Goal: Use online tool/utility

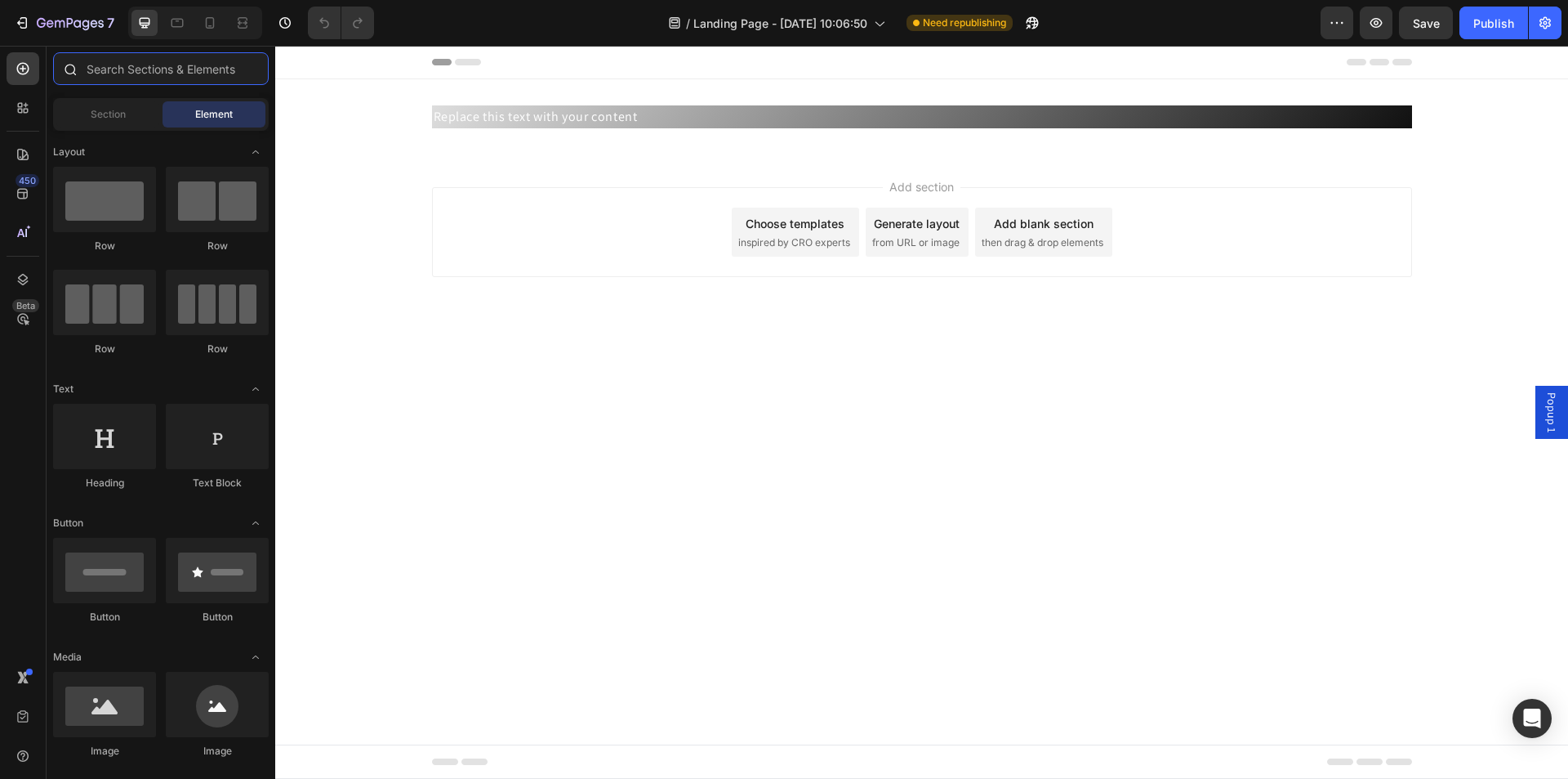
click at [99, 83] on input "text" at bounding box center [161, 68] width 216 height 33
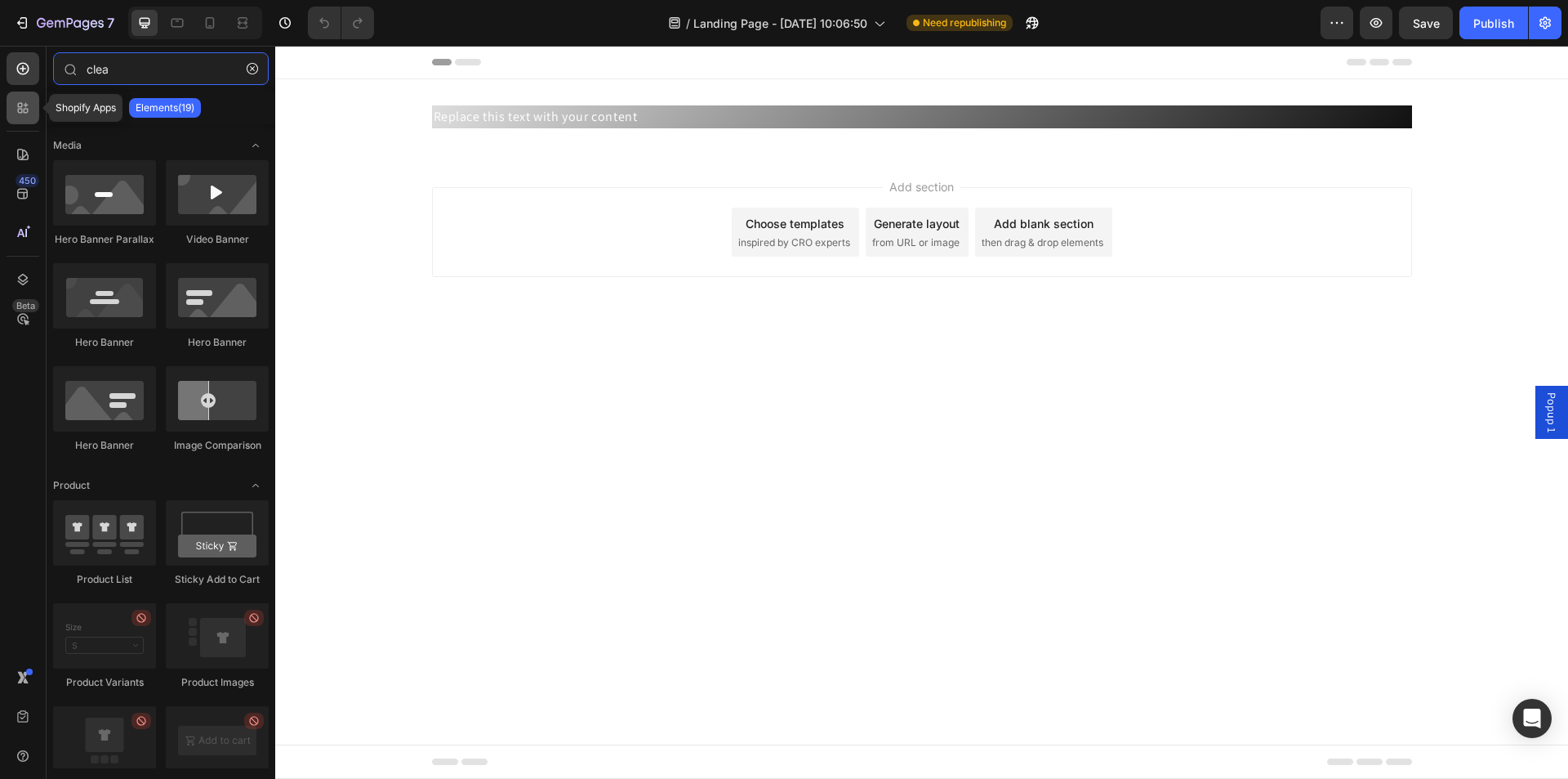
type input "clea"
click at [28, 115] on icon at bounding box center [23, 107] width 16 height 16
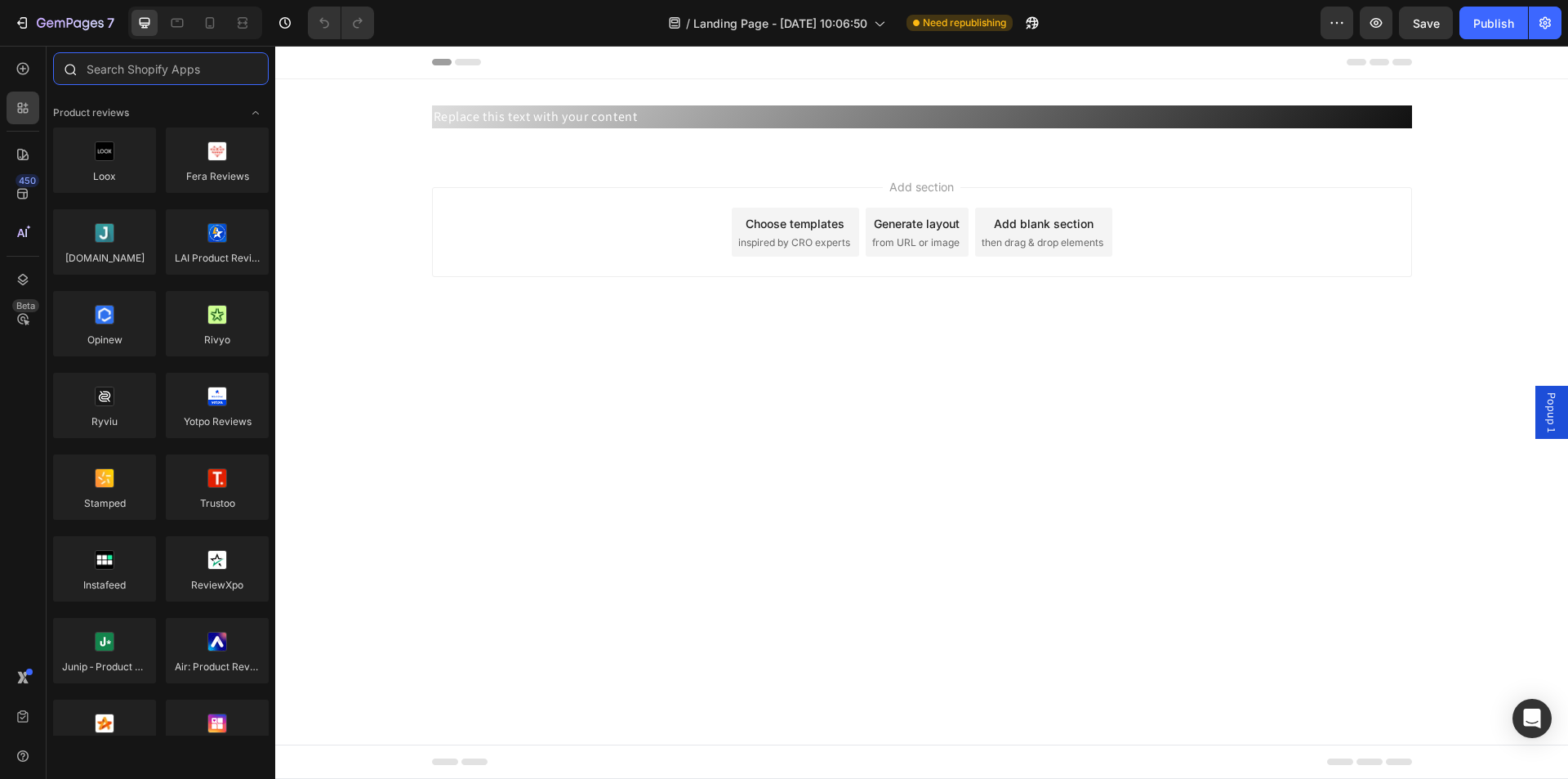
click at [129, 76] on input "text" at bounding box center [161, 68] width 216 height 33
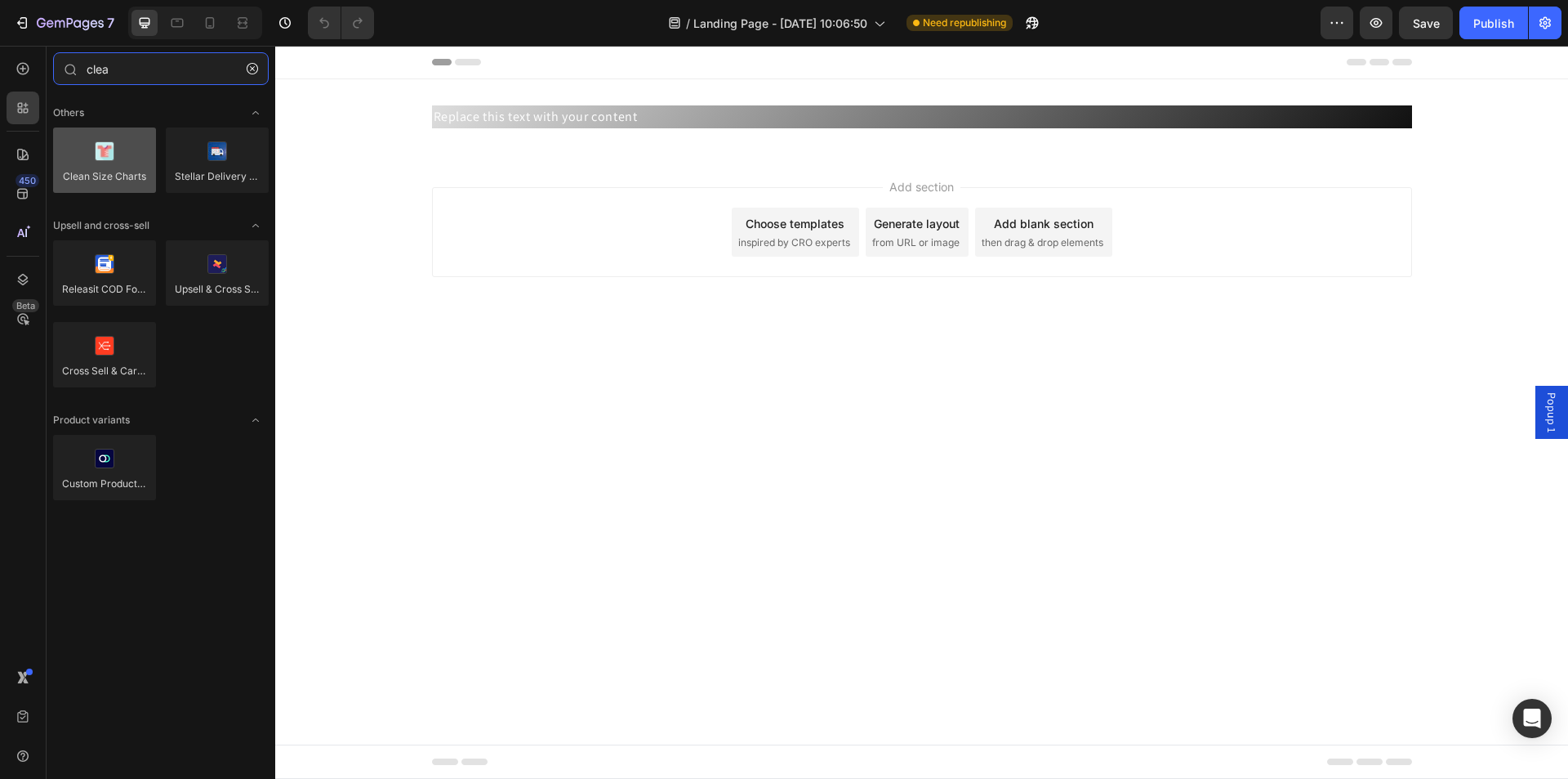
type input "clea"
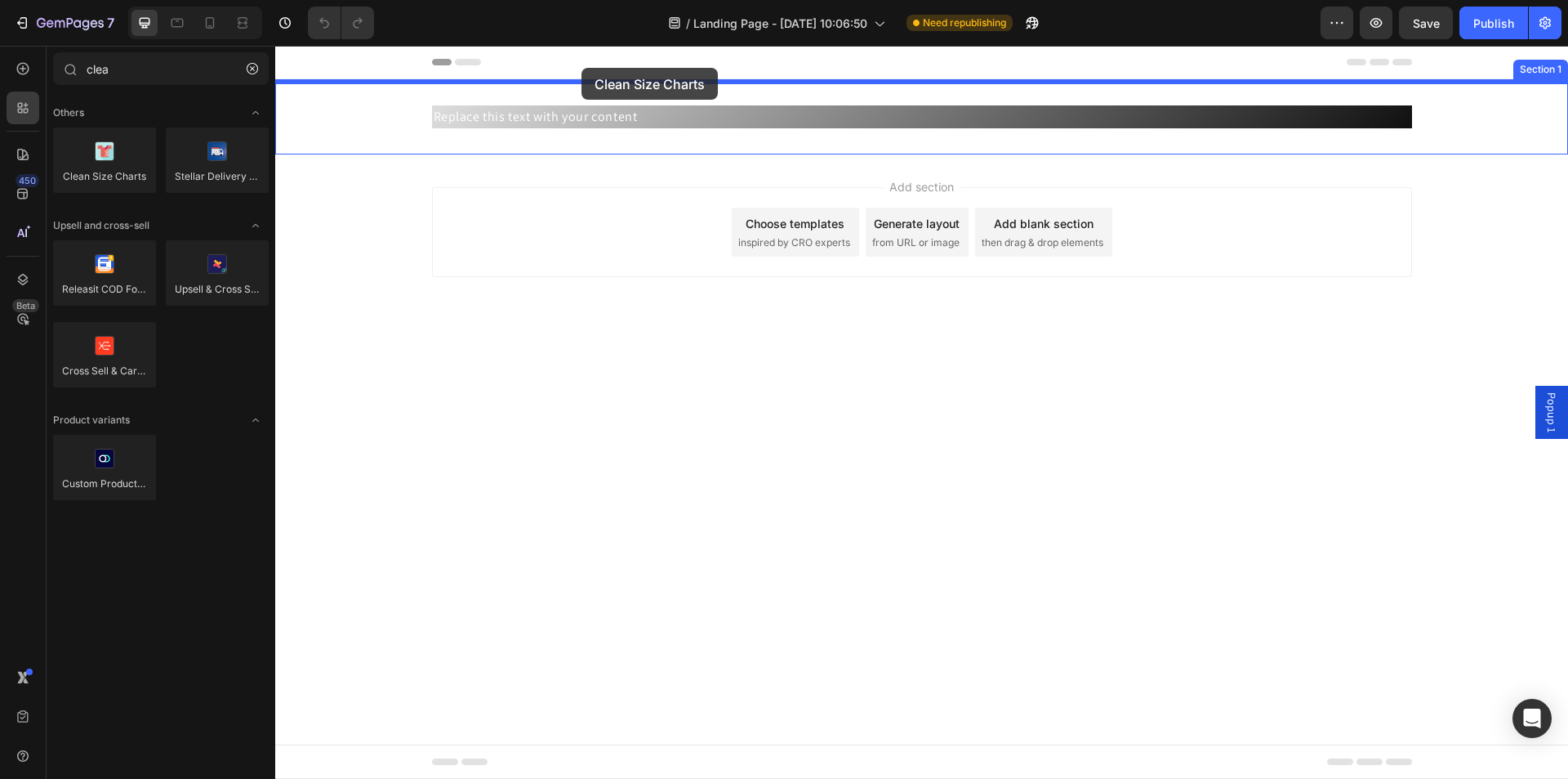
drag, startPoint x: 388, startPoint y: 199, endPoint x: 582, endPoint y: 68, distance: 234.1
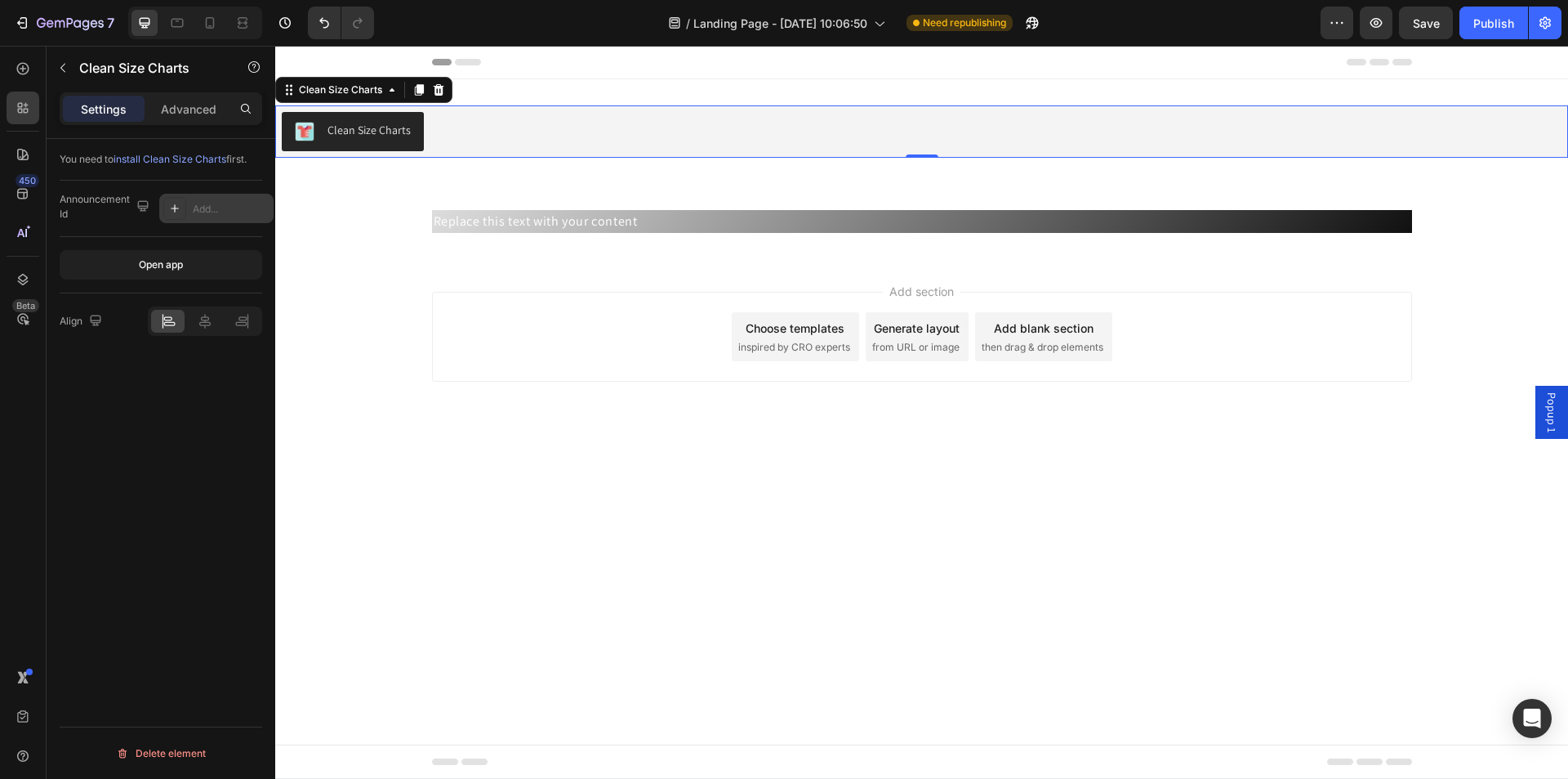
click at [227, 220] on div "Add..." at bounding box center [216, 208] width 115 height 29
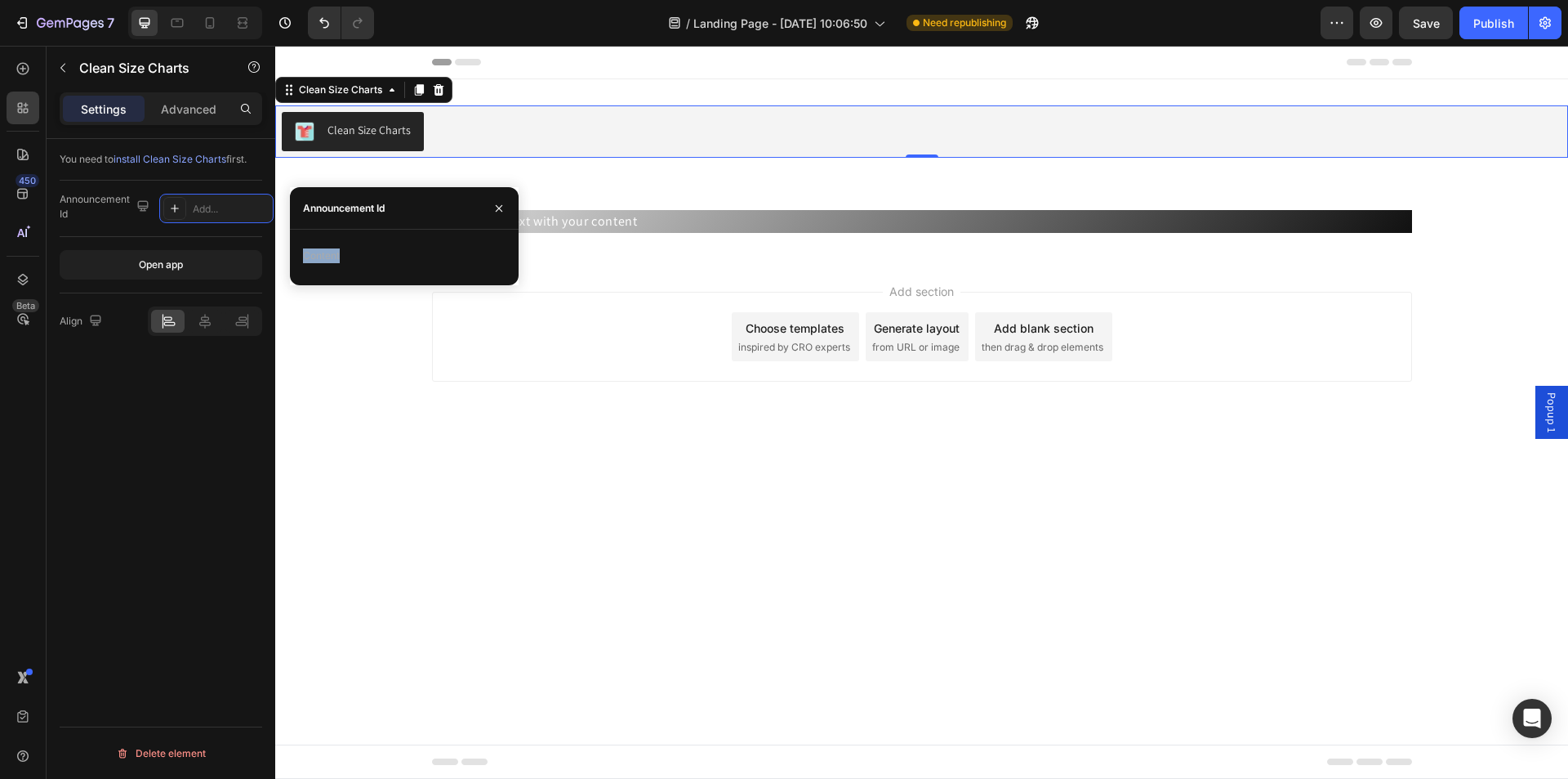
drag, startPoint x: 565, startPoint y: 288, endPoint x: 288, endPoint y: 241, distance: 281.0
click at [503, 208] on icon "button" at bounding box center [499, 208] width 13 height 13
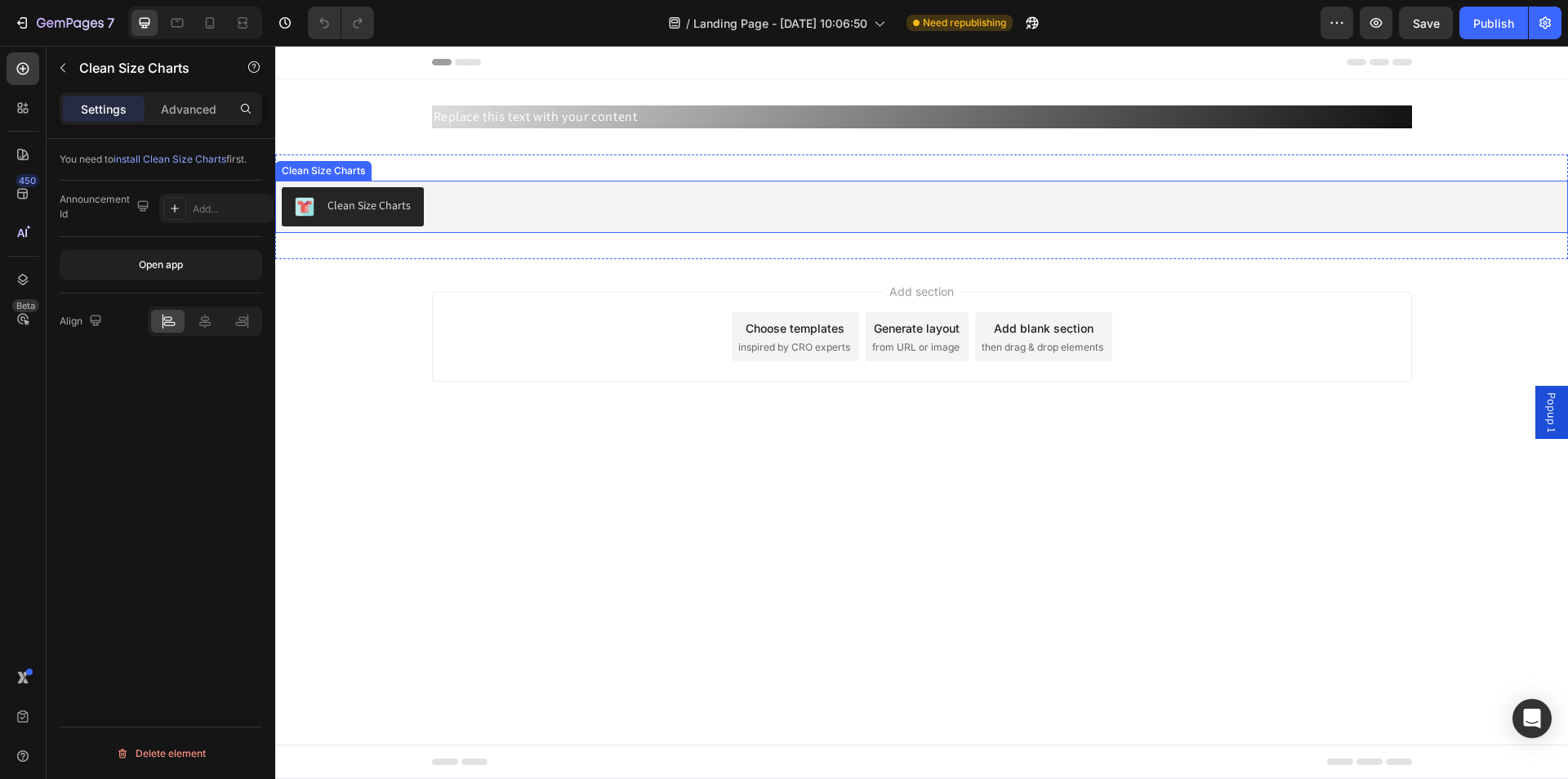
click at [430, 191] on div "Clean Size Charts" at bounding box center [921, 207] width 1279 height 39
click at [219, 210] on div "Add..." at bounding box center [231, 209] width 76 height 15
click at [1134, 30] on div "/ Landing Page - Aug 18, 10:06:50 Need republishing" at bounding box center [853, 22] width 933 height 33
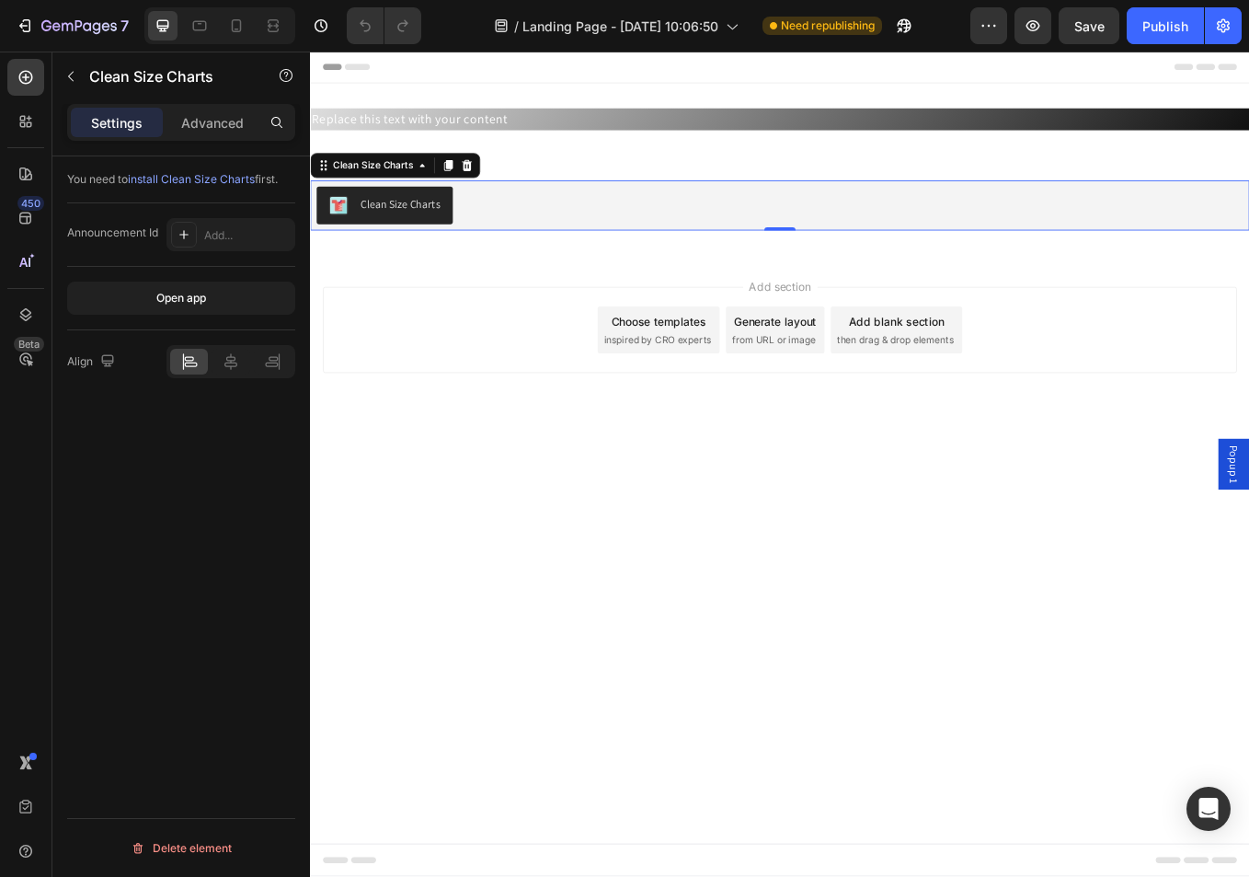
click at [487, 223] on div "Clean Size Charts" at bounding box center [861, 233] width 1089 height 44
click at [236, 247] on div "Add..." at bounding box center [230, 234] width 129 height 33
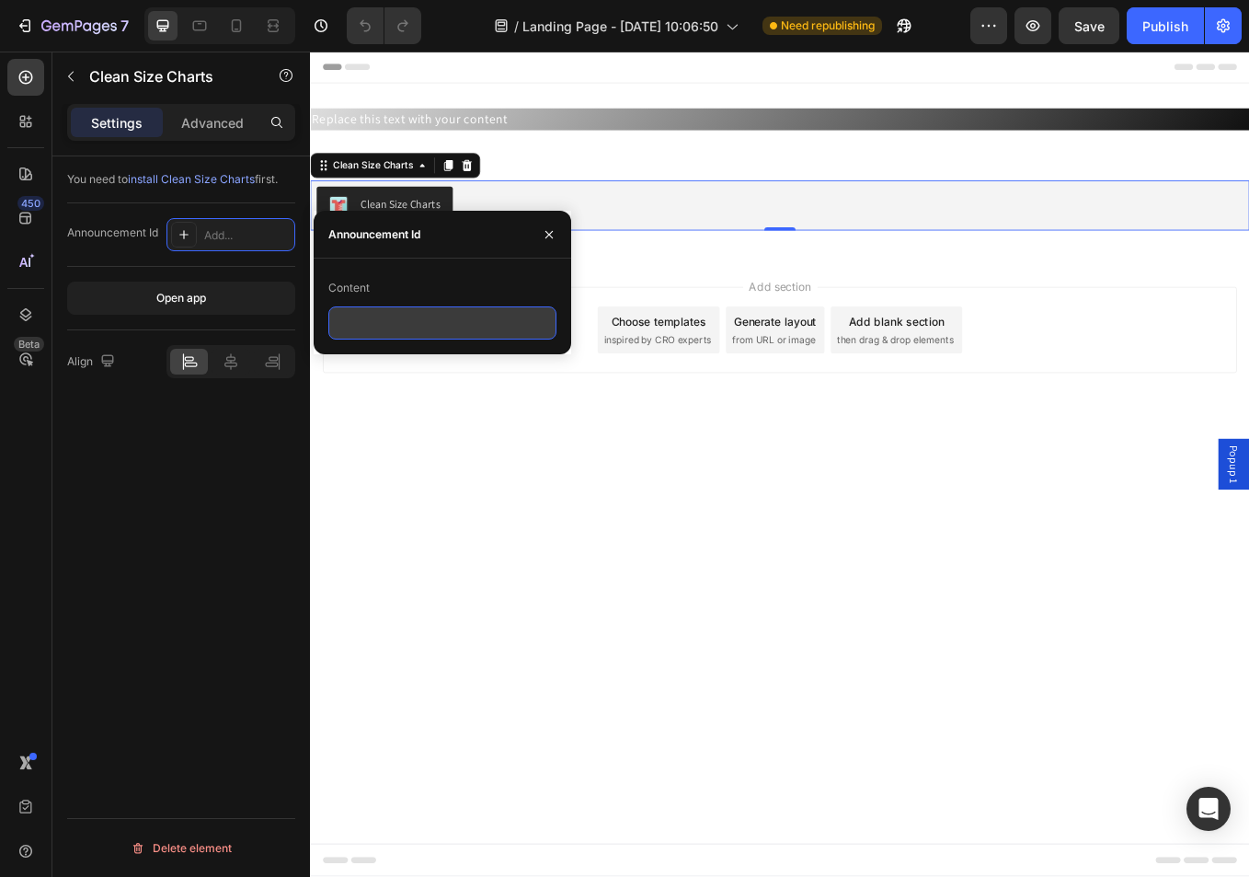
click at [432, 324] on input "text" at bounding box center [442, 322] width 228 height 33
